Goal: Information Seeking & Learning: Learn about a topic

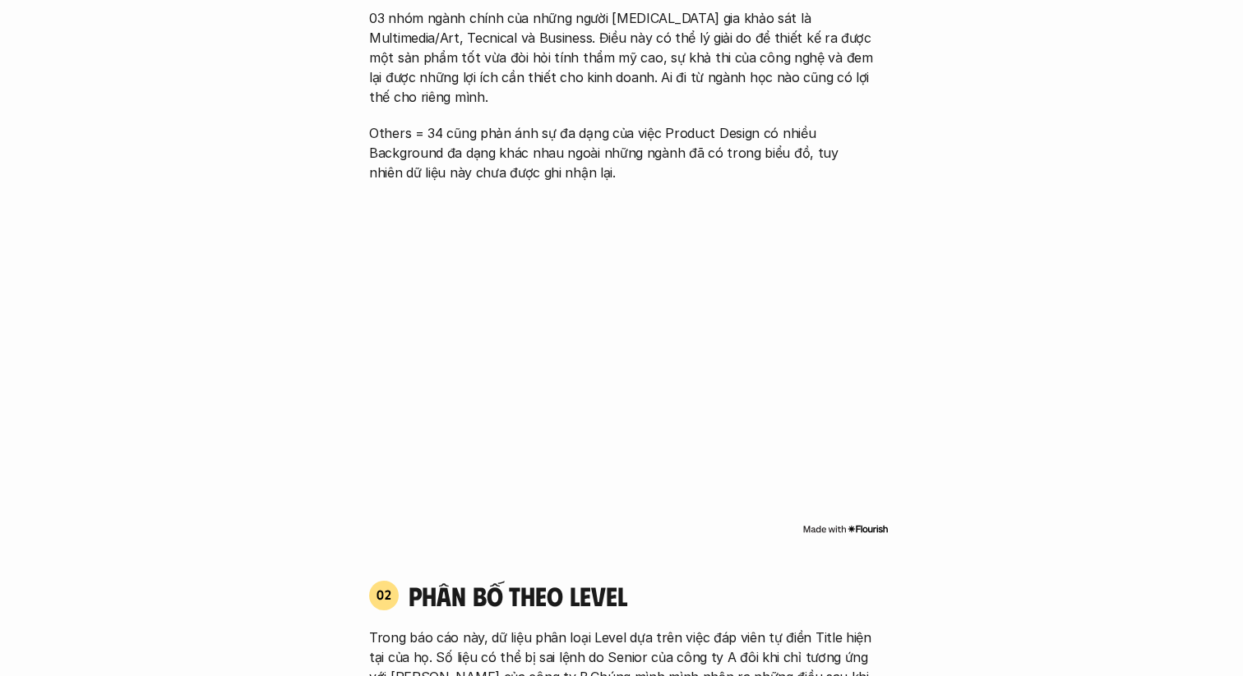
scroll to position [1221, 0]
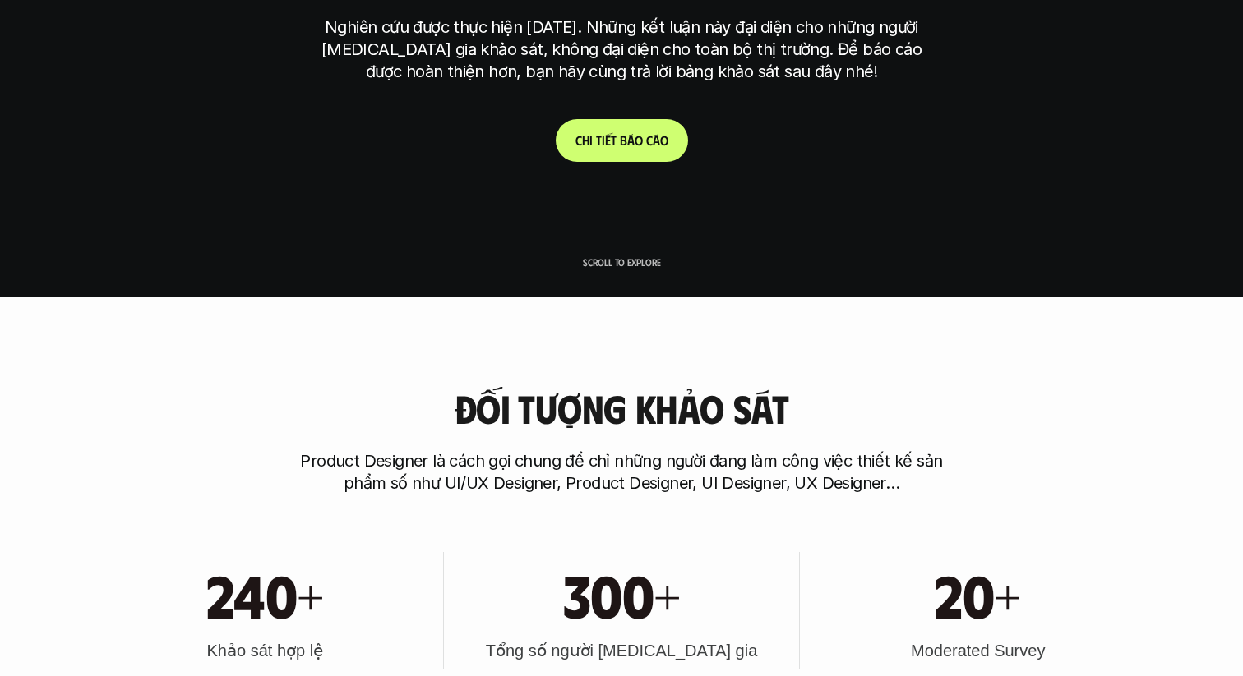
click at [649, 151] on link "C h i t i ế t b á o c á o" at bounding box center [622, 140] width 132 height 43
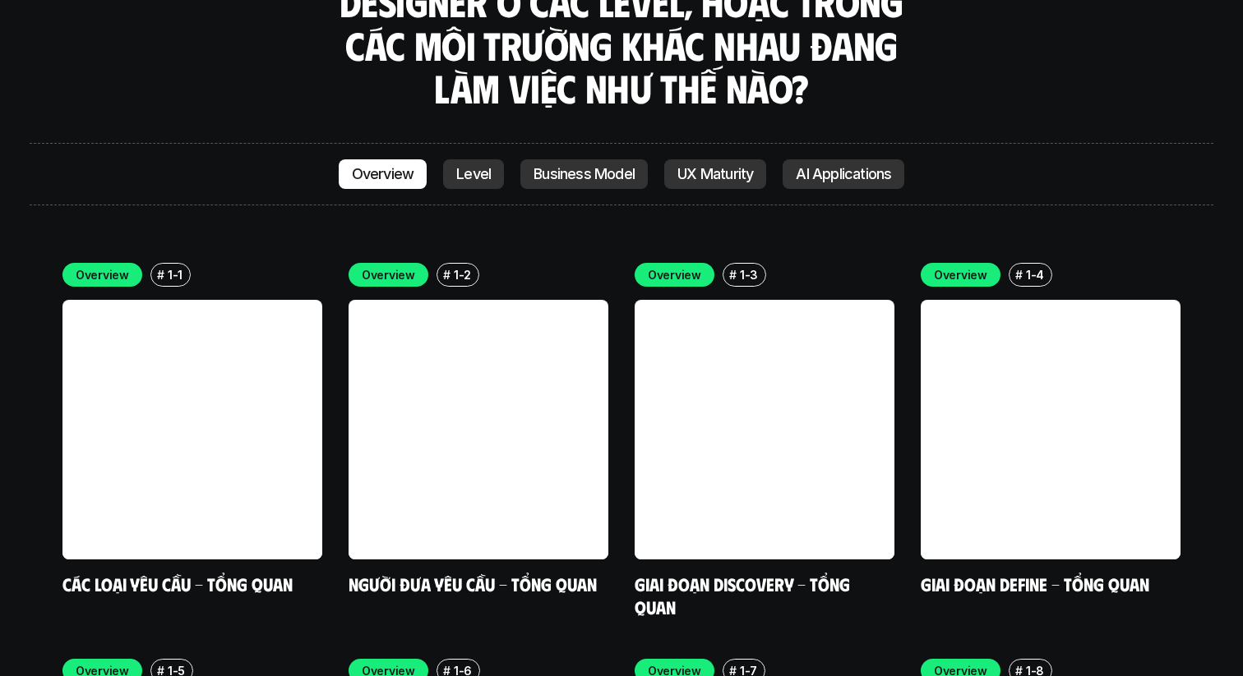
scroll to position [4625, 0]
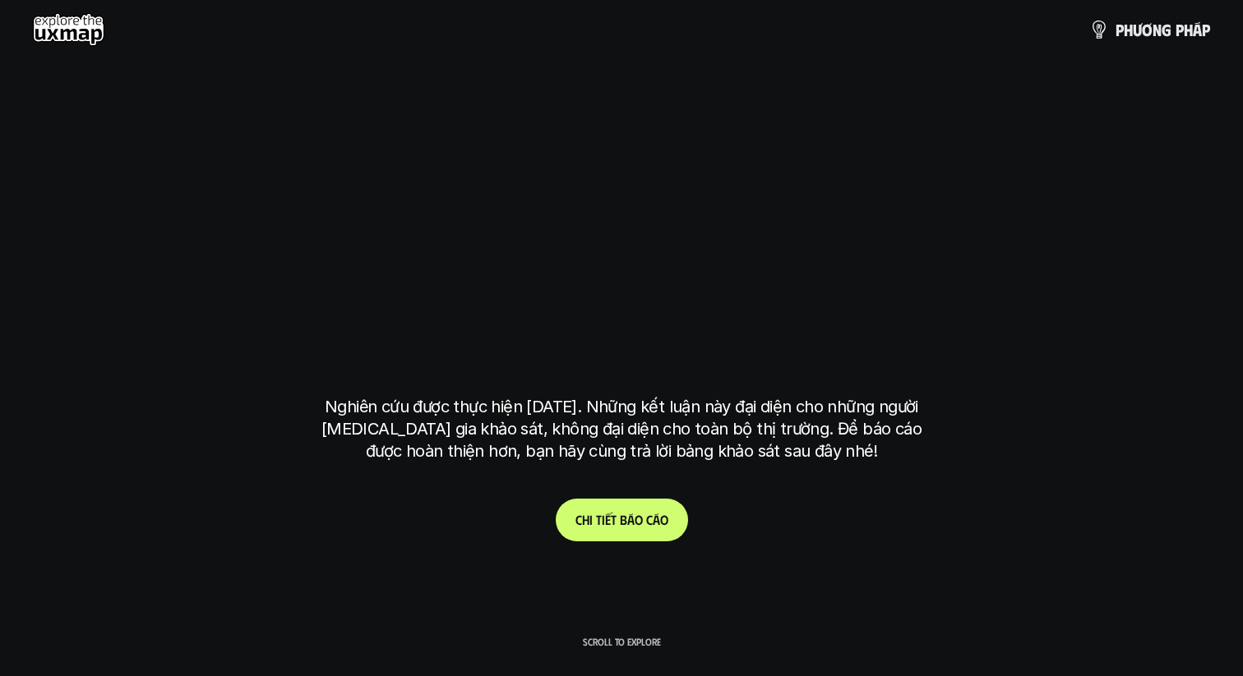
scroll to position [4627, 0]
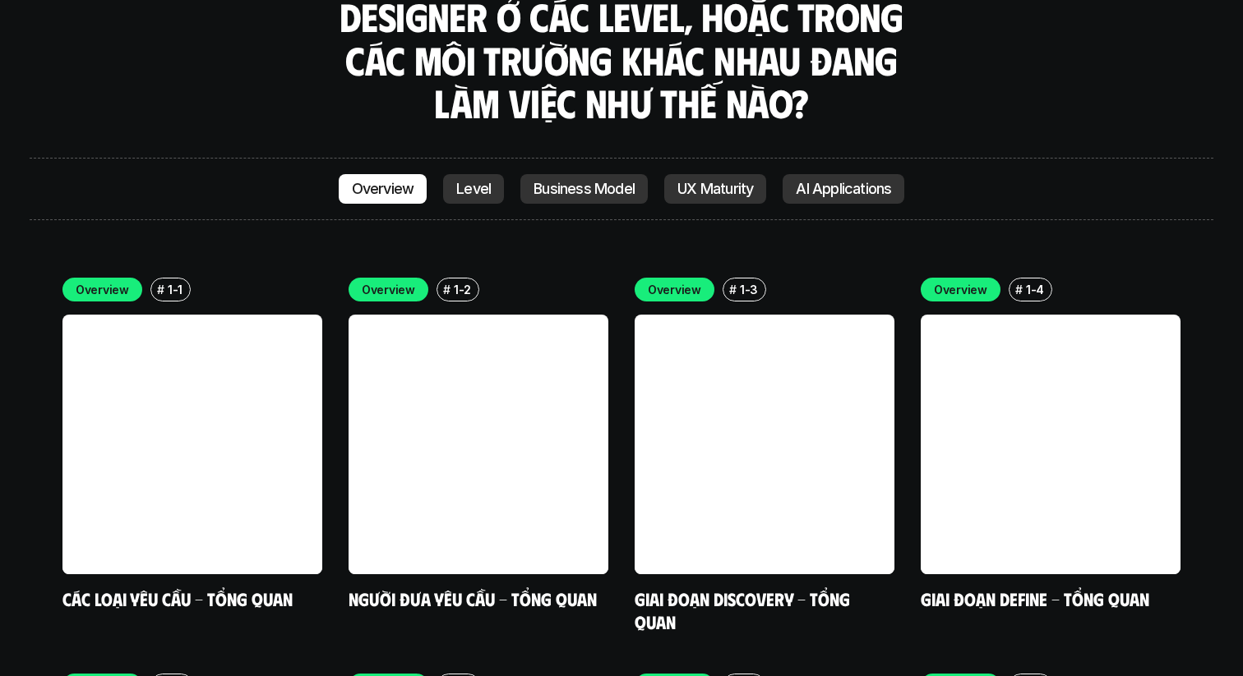
click at [464, 174] on link "Level" at bounding box center [473, 189] width 61 height 30
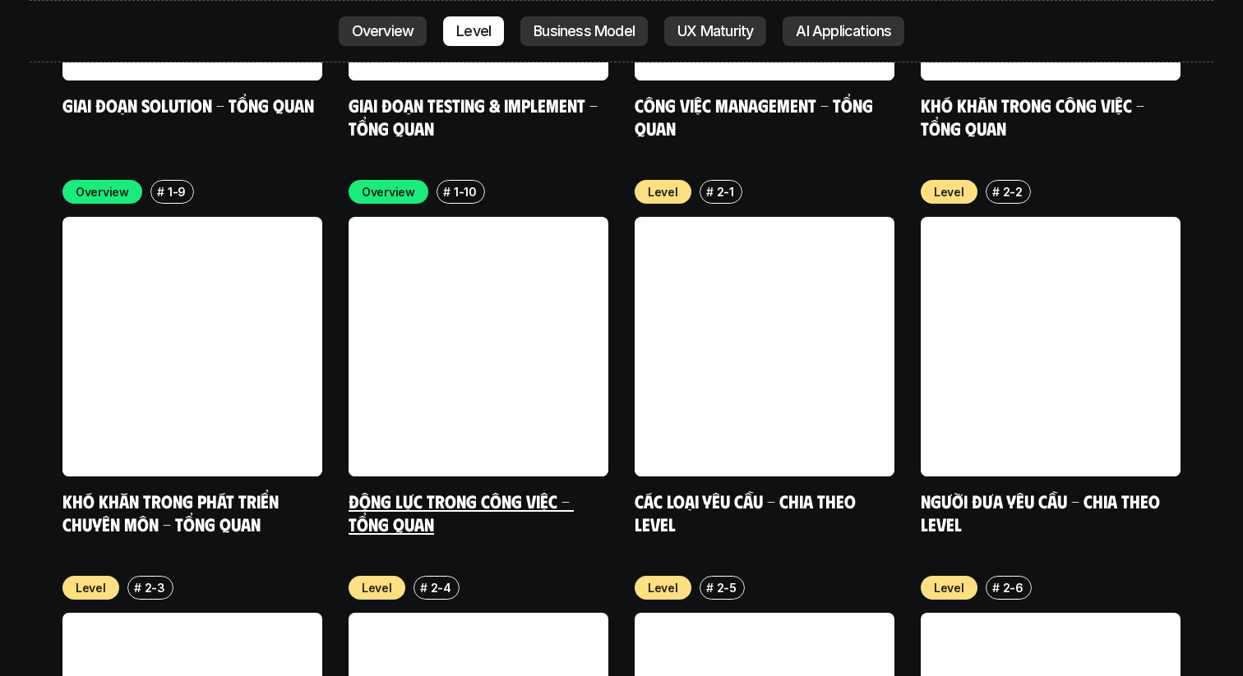
scroll to position [5525, 0]
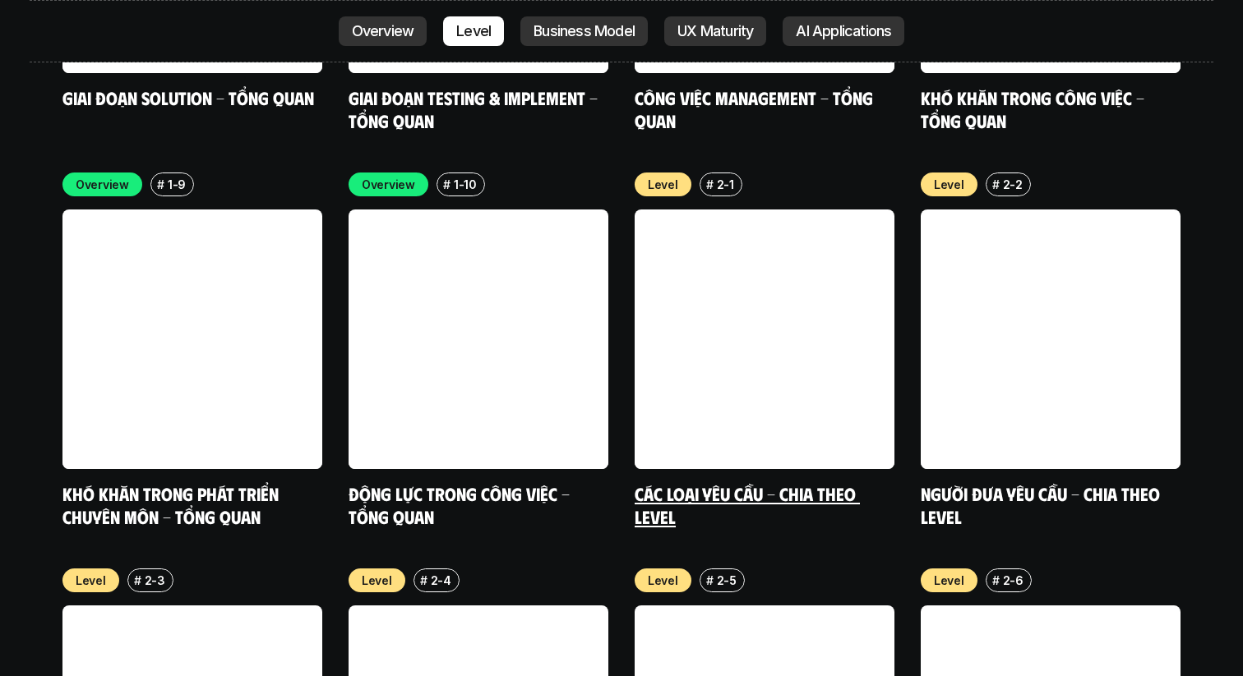
click at [730, 269] on link at bounding box center [765, 340] width 260 height 260
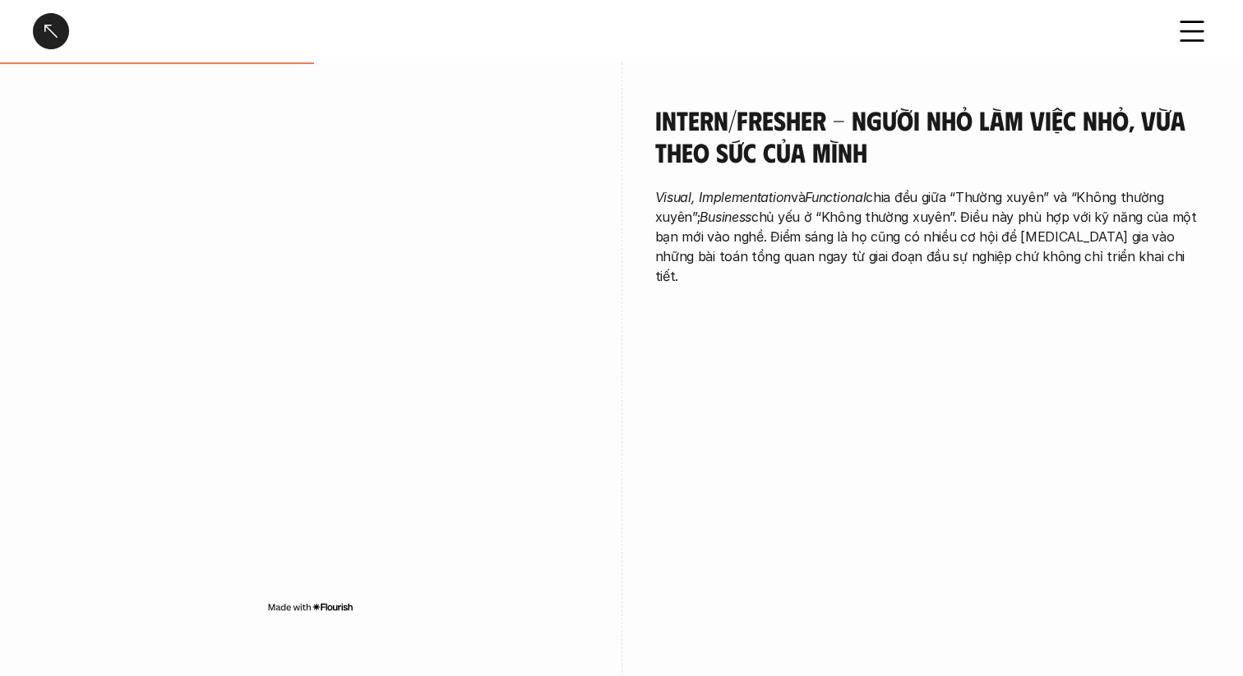
scroll to position [1218, 0]
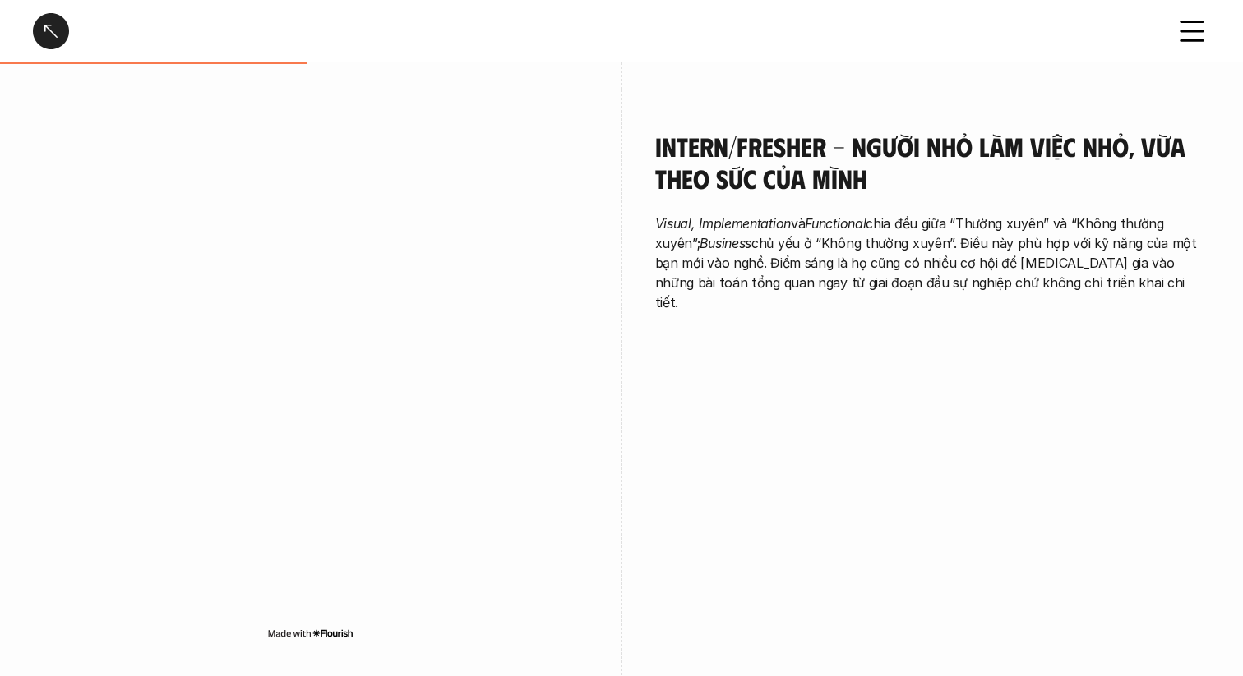
click at [325, 627] on img at bounding box center [310, 633] width 86 height 13
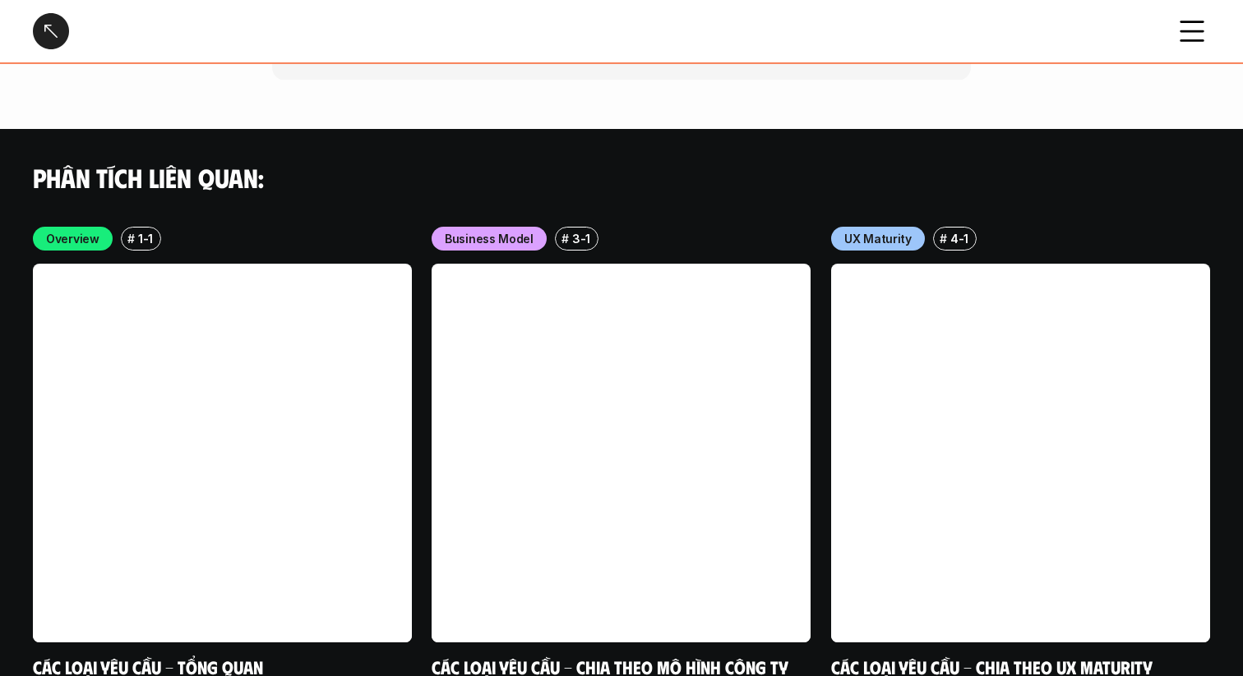
scroll to position [4833, 0]
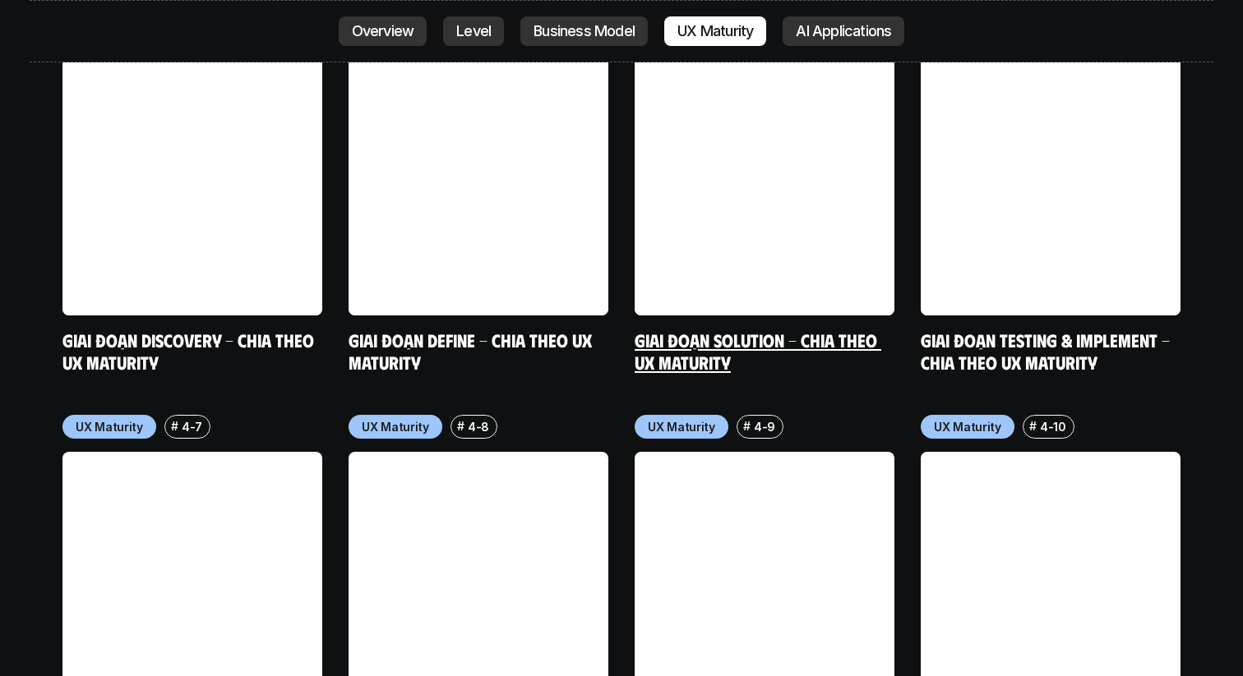
scroll to position [8197, 0]
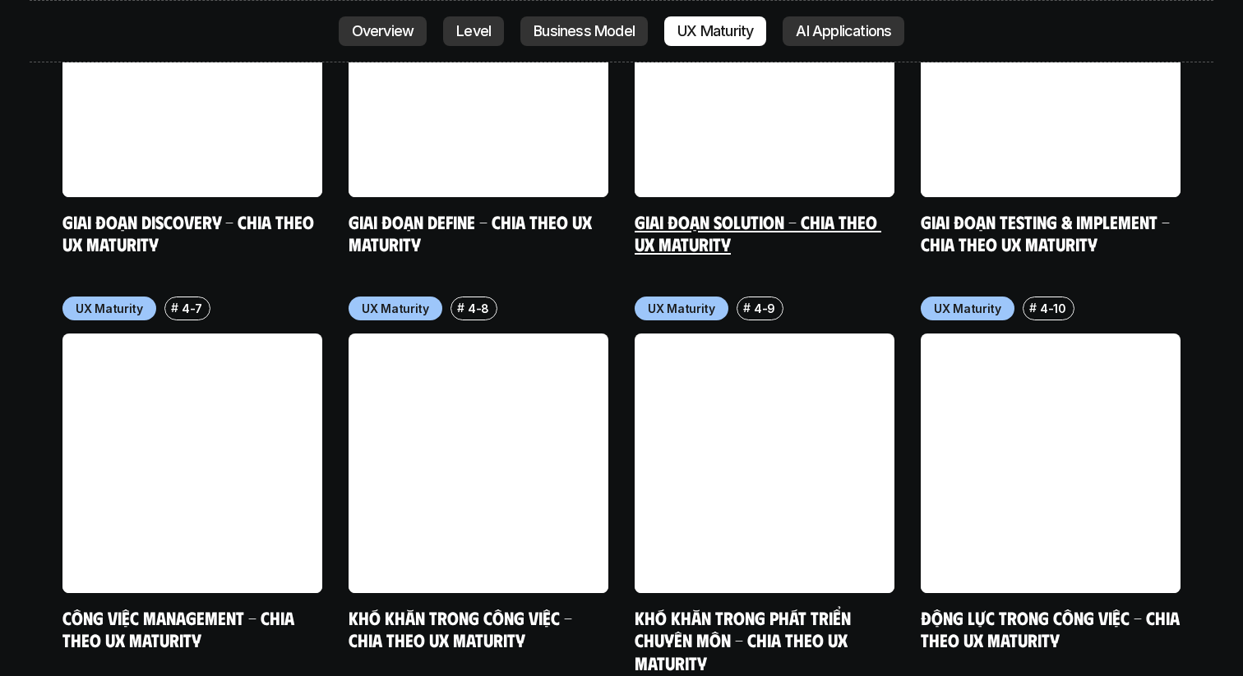
click at [824, 41] on link at bounding box center [765, 68] width 260 height 260
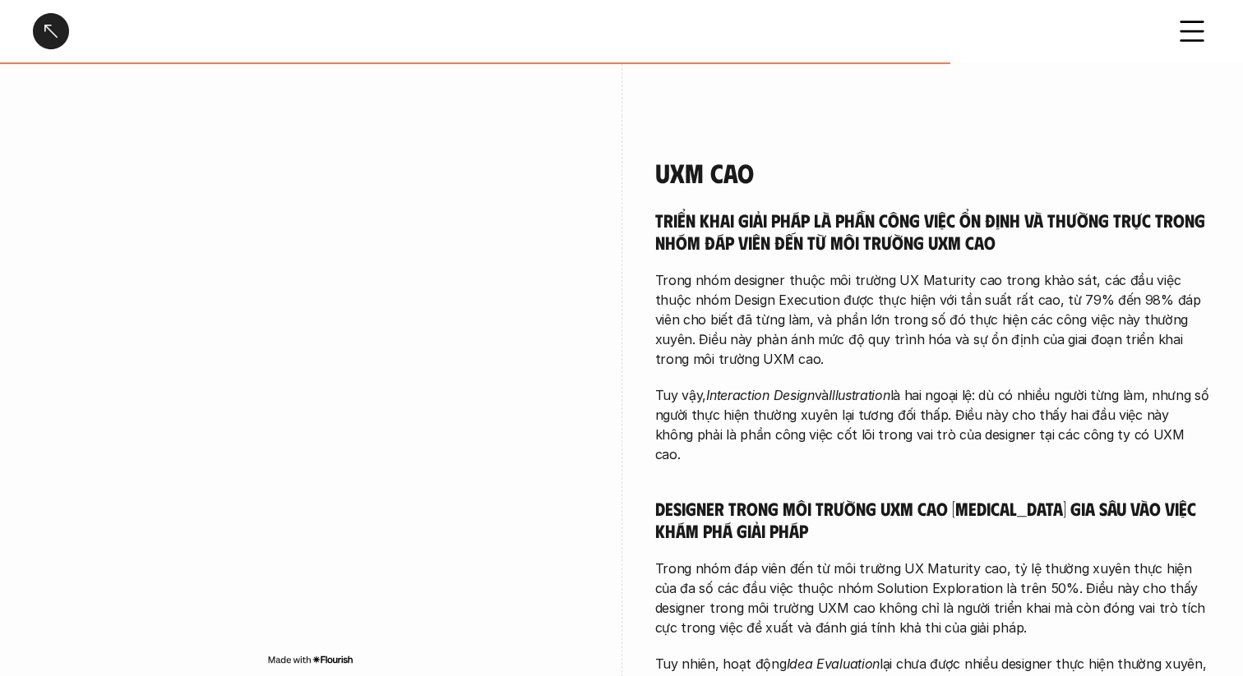
scroll to position [3491, 0]
